Goal: Check status

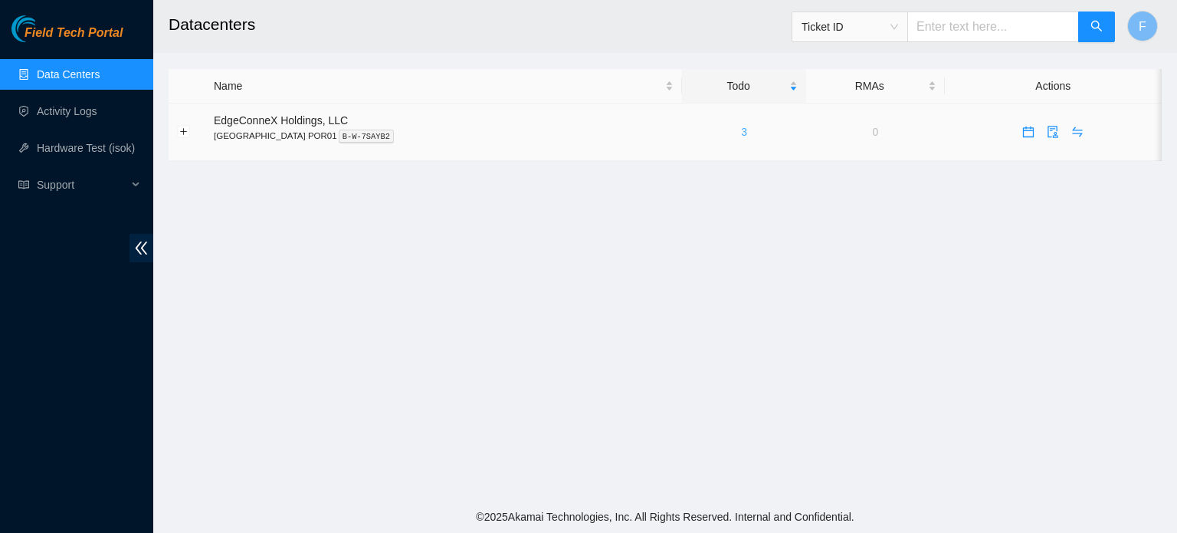
click at [741, 136] on link "3" at bounding box center [744, 132] width 6 height 12
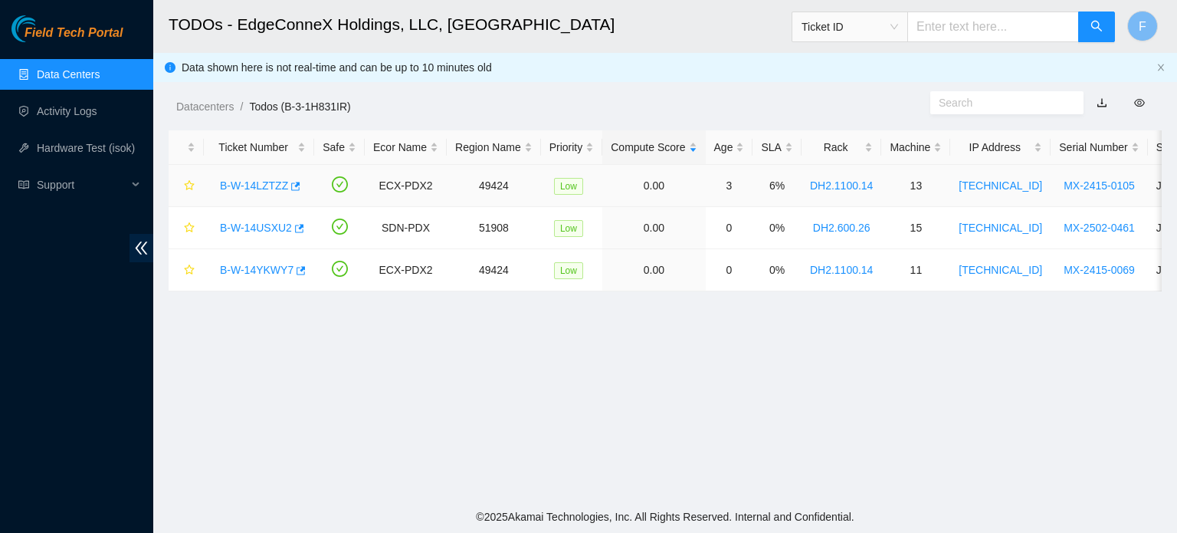
click at [254, 189] on link "B-W-14LZTZZ" at bounding box center [254, 185] width 68 height 12
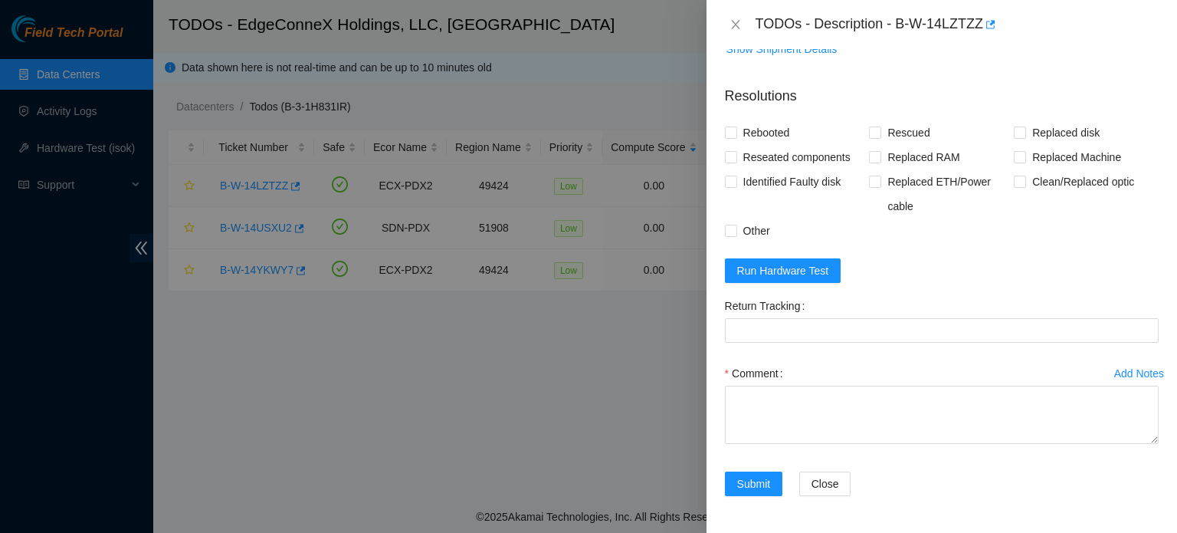
scroll to position [660, 0]
click at [738, 26] on icon "close" at bounding box center [736, 24] width 12 height 12
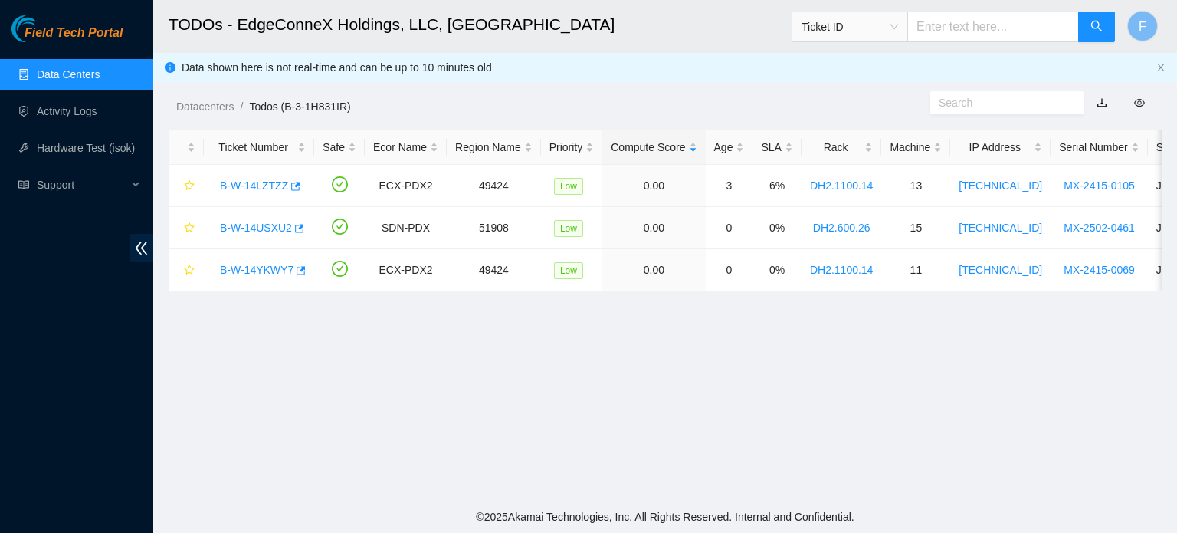
scroll to position [379, 0]
click at [265, 182] on link "B-W-14LZTZZ" at bounding box center [254, 185] width 68 height 12
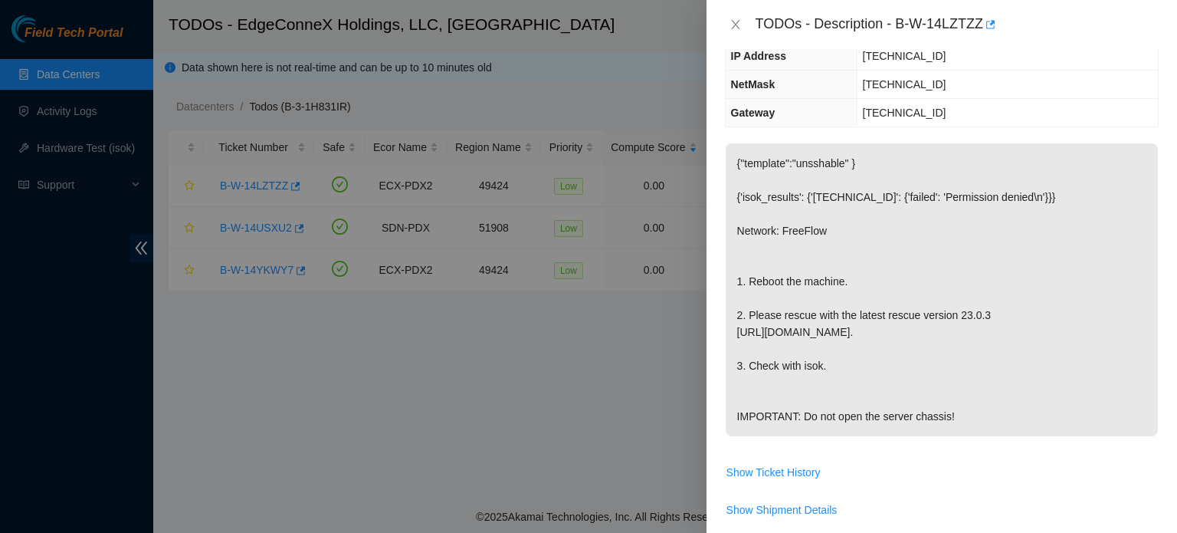
scroll to position [165, 0]
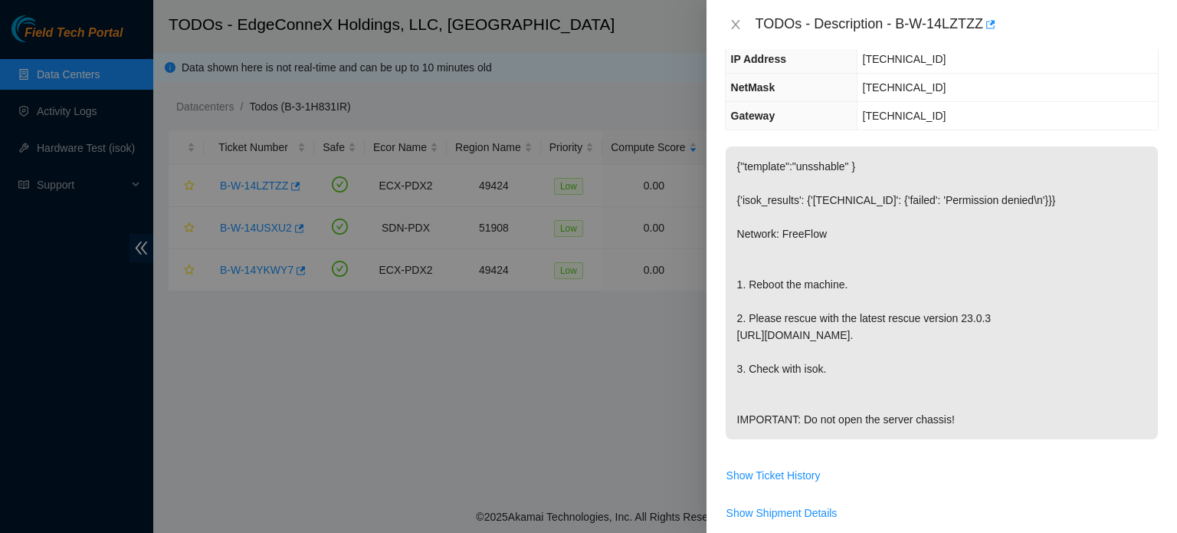
click at [578, 424] on div at bounding box center [588, 266] width 1177 height 533
click at [735, 21] on icon "close" at bounding box center [736, 24] width 12 height 12
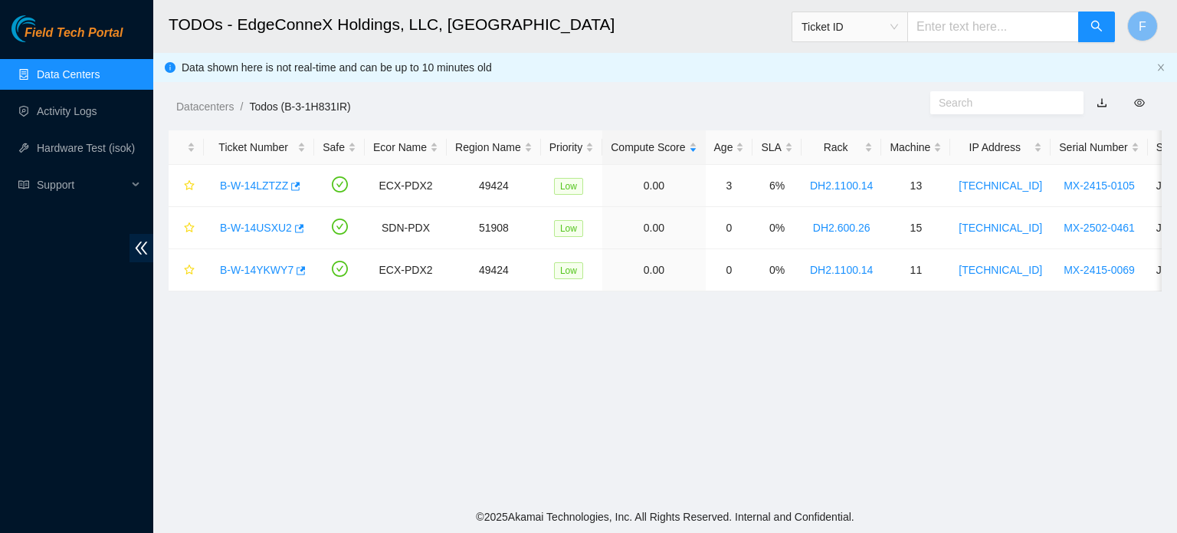
scroll to position [215, 0]
click at [273, 231] on link "B-W-14USXU2" at bounding box center [256, 228] width 72 height 12
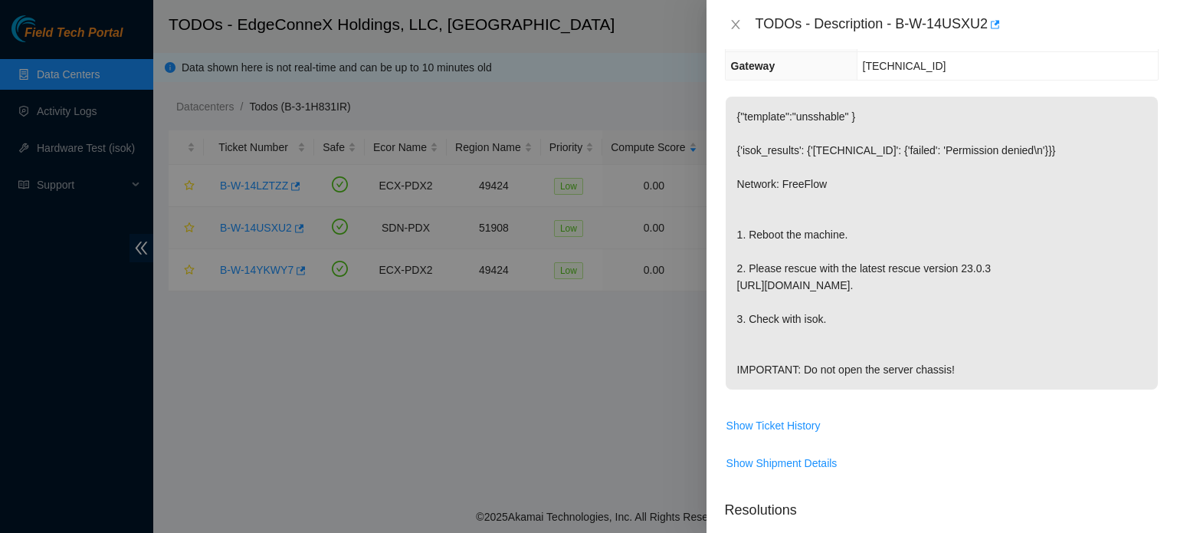
scroll to position [165, 0]
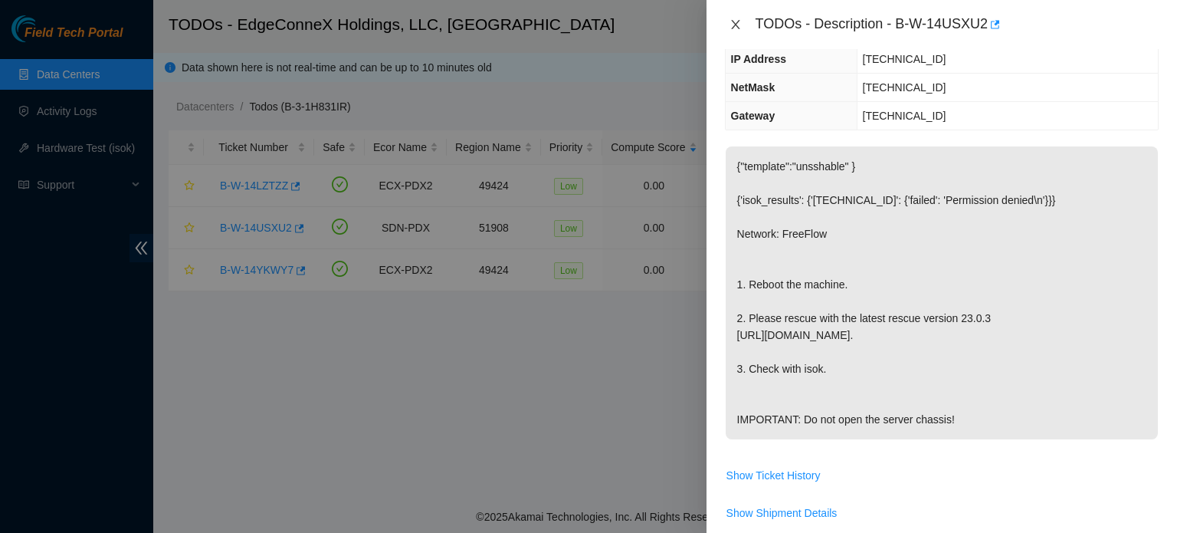
click at [736, 24] on icon "close" at bounding box center [735, 24] width 8 height 9
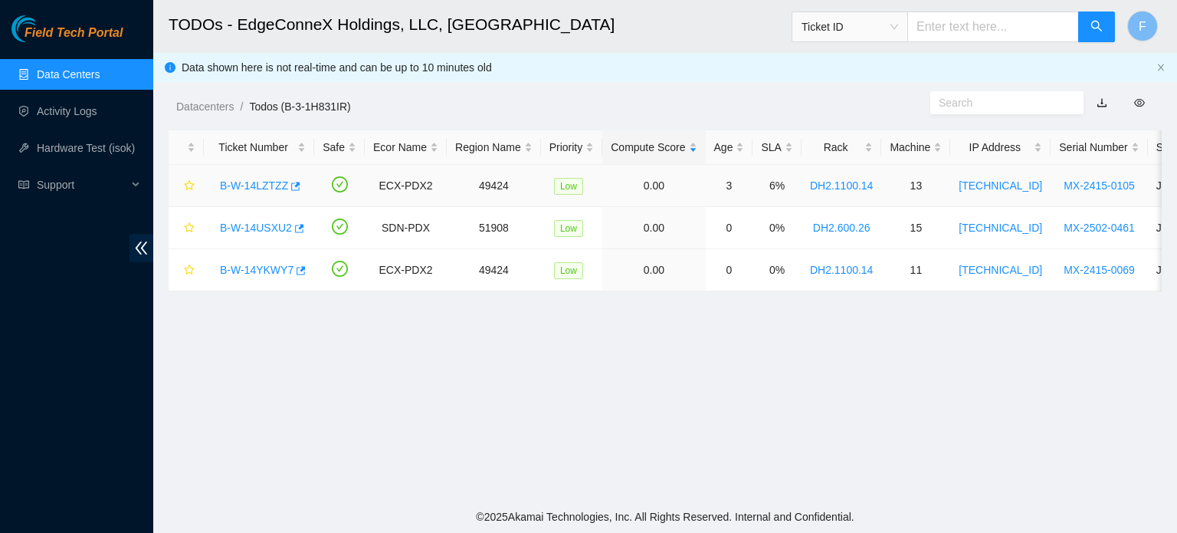
scroll to position [215, 0]
click at [241, 268] on link "B-W-14YKWY7" at bounding box center [257, 270] width 74 height 12
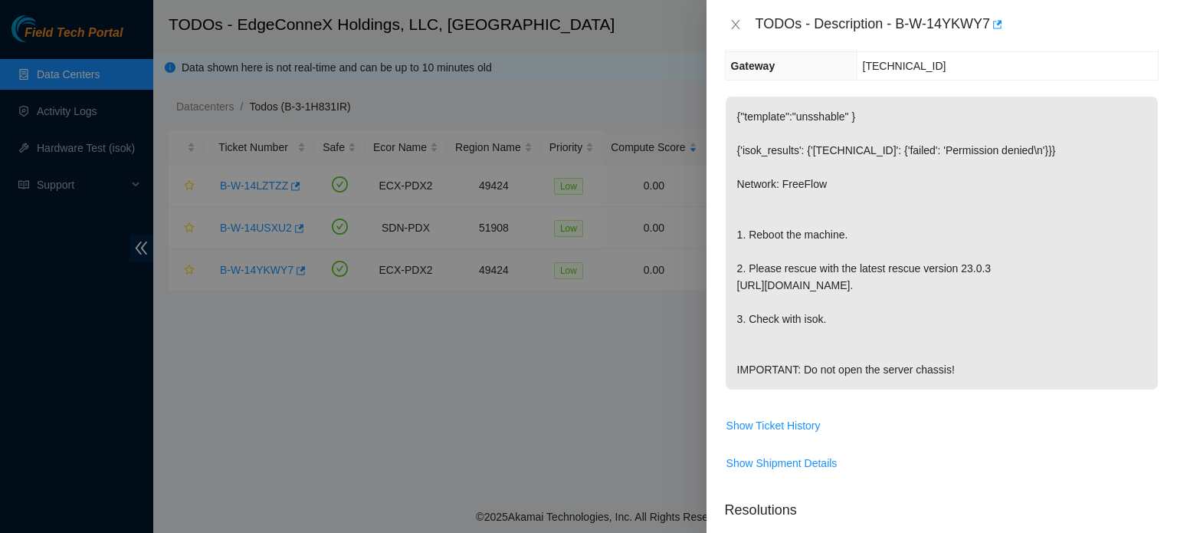
scroll to position [165, 0]
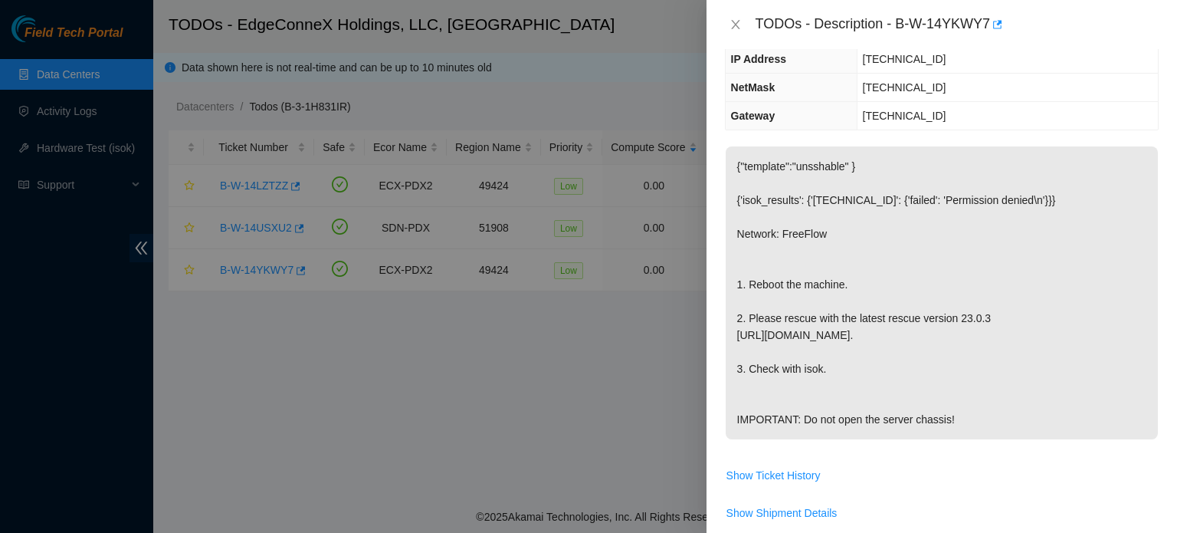
click at [238, 367] on div at bounding box center [588, 266] width 1177 height 533
click at [737, 21] on icon "close" at bounding box center [735, 24] width 8 height 9
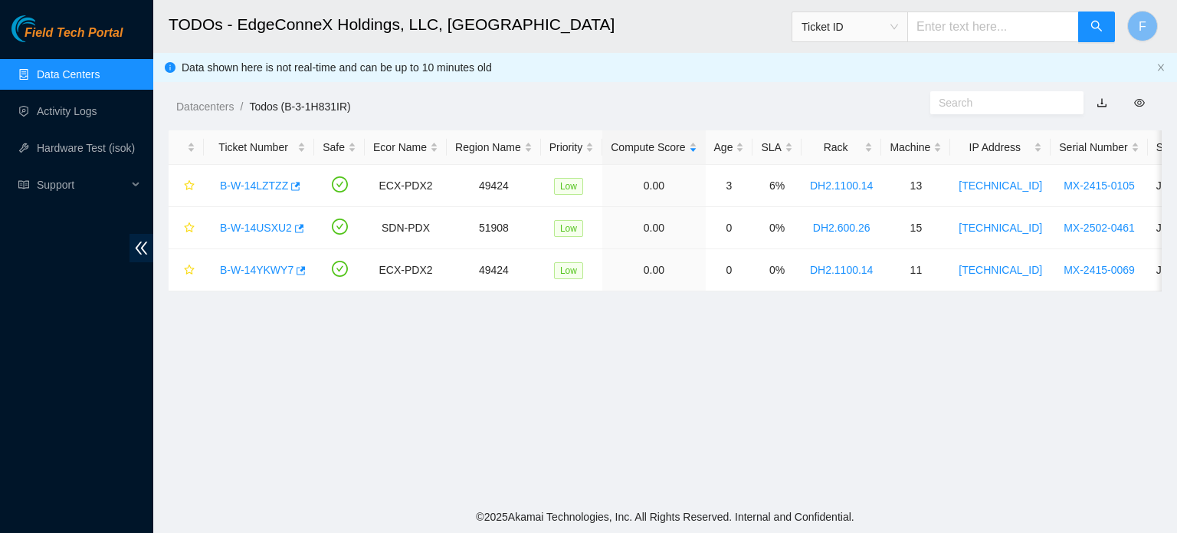
scroll to position [215, 0]
